Goal: Information Seeking & Learning: Learn about a topic

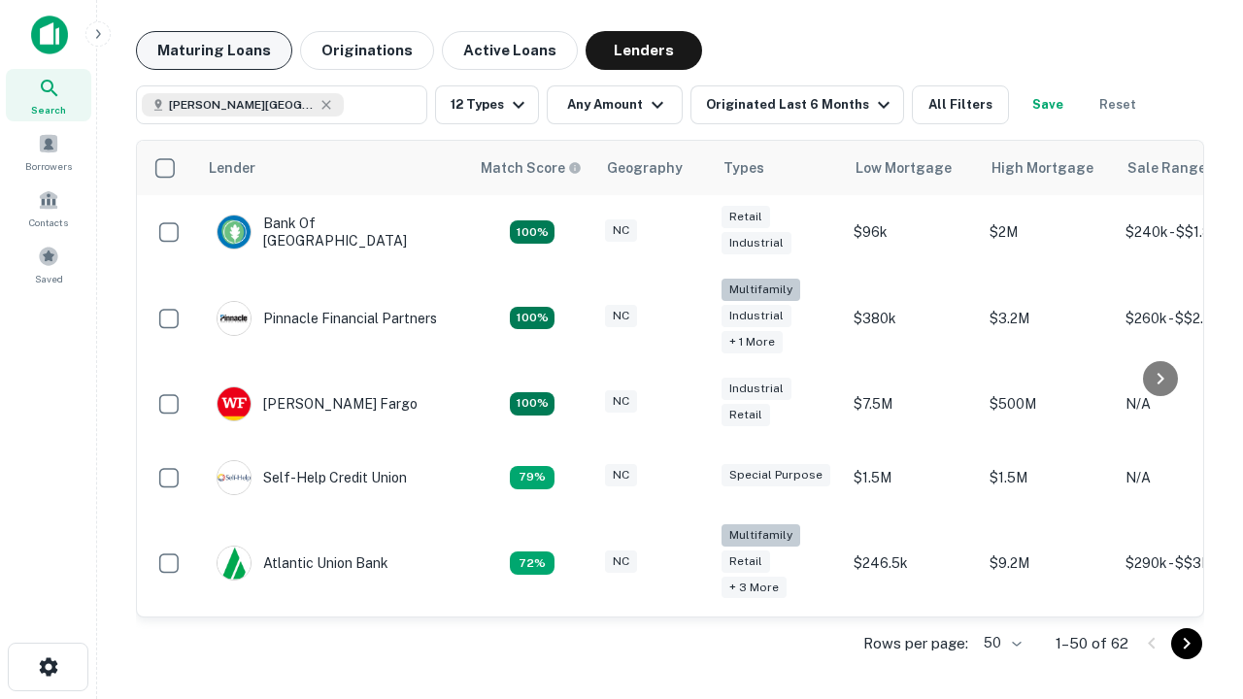
click at [214, 50] on button "Maturing Loans" at bounding box center [214, 50] width 156 height 39
